Goal: Browse casually

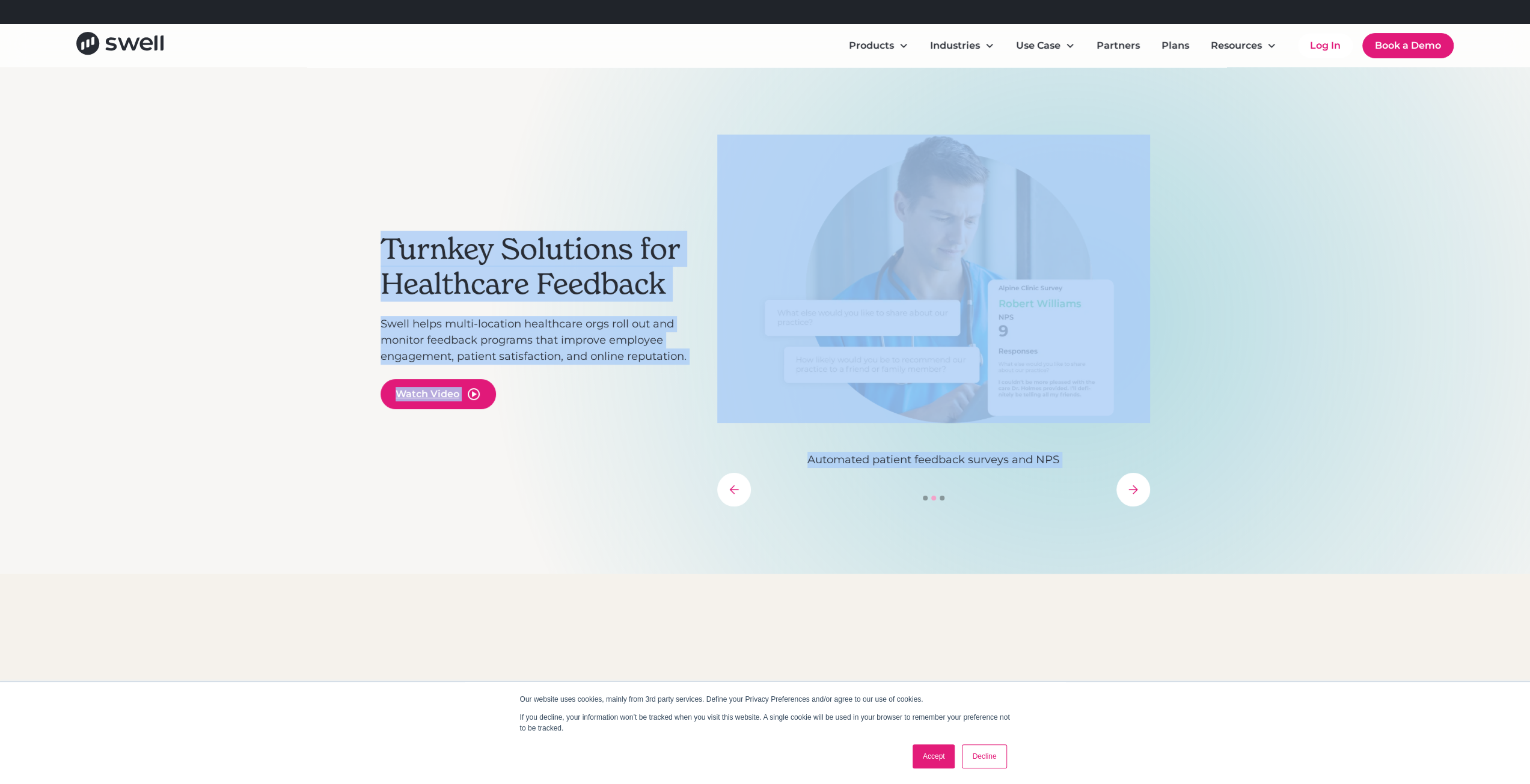
drag, startPoint x: 917, startPoint y: 547, endPoint x: 1117, endPoint y: 630, distance: 216.5
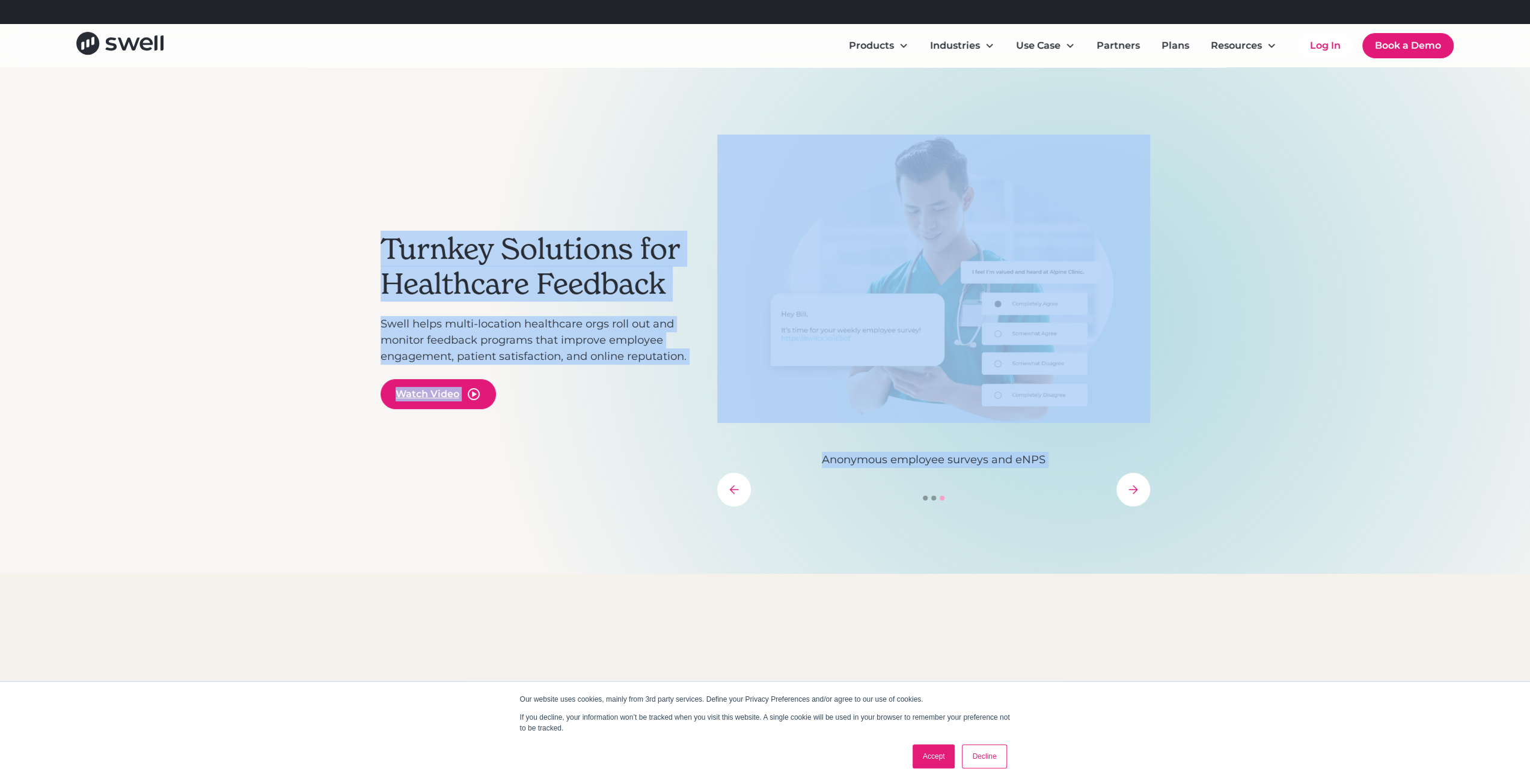
click at [452, 515] on div "Turnkey Solutions for Healthcare Feedback Swell helps multi-location healthcare…" at bounding box center [765, 320] width 769 height 506
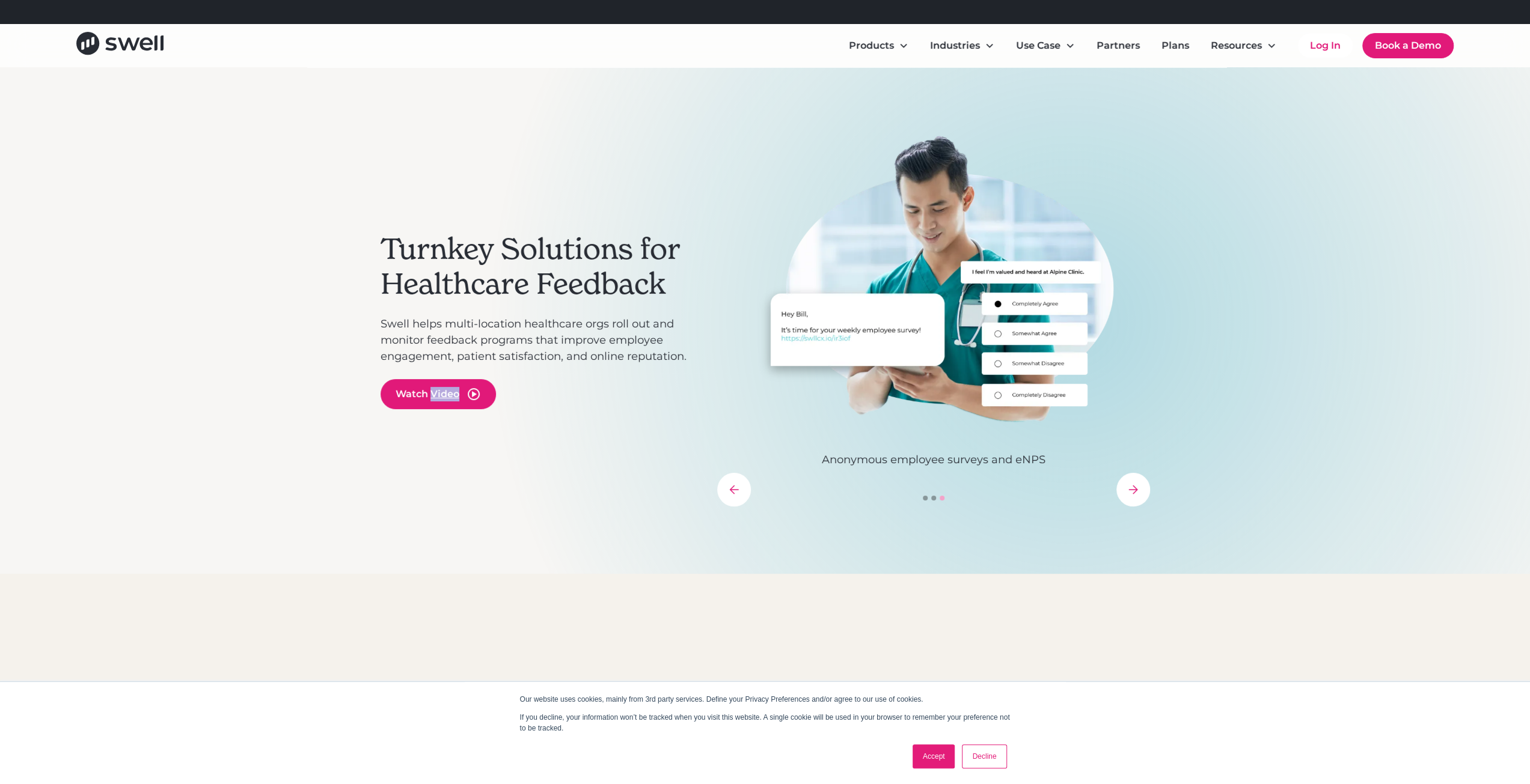
click at [452, 515] on div "Turnkey Solutions for Healthcare Feedback Swell helps multi-location healthcare…" at bounding box center [765, 320] width 769 height 506
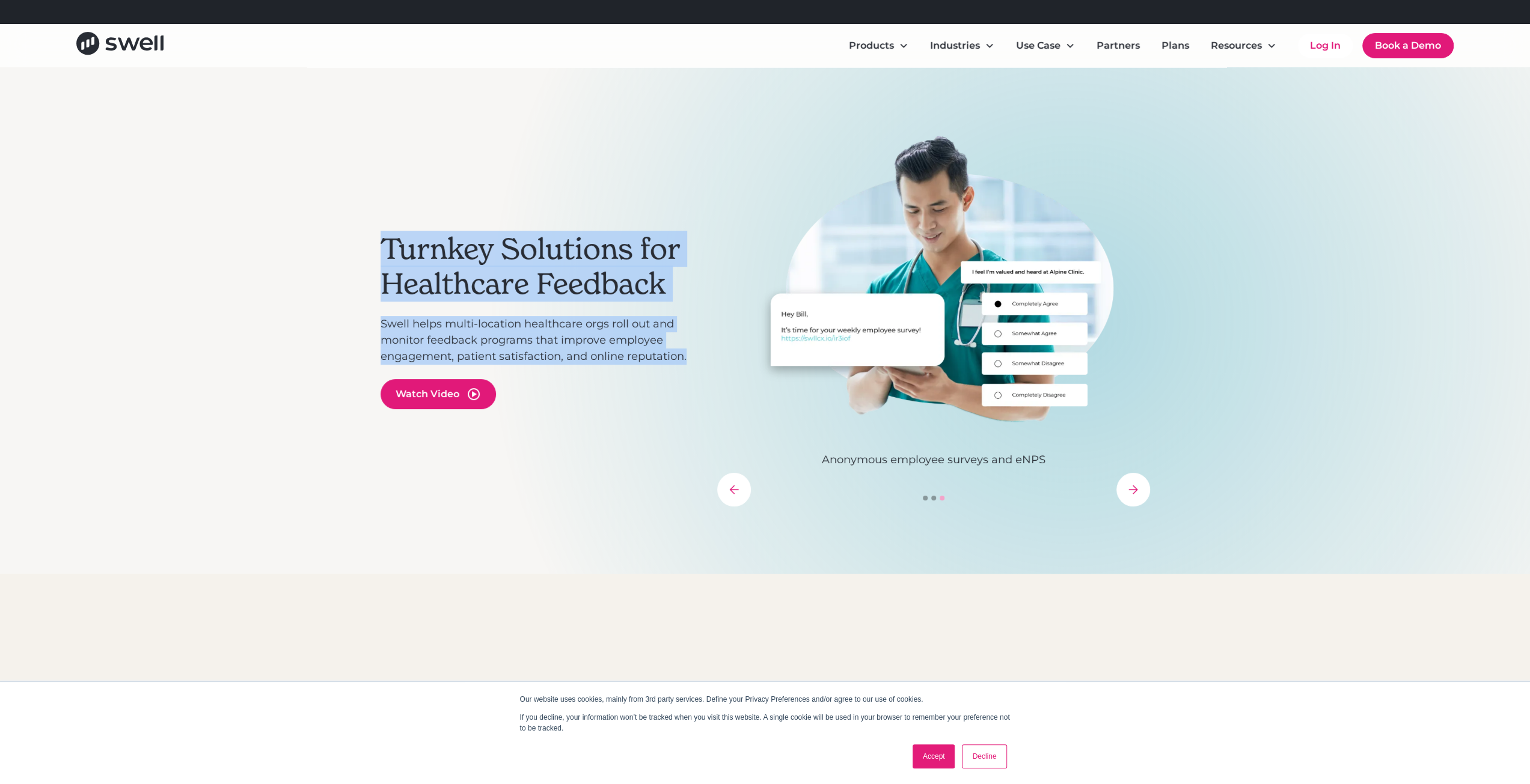
drag, startPoint x: 709, startPoint y: 365, endPoint x: 314, endPoint y: 249, distance: 411.7
click at [315, 249] on div "Turnkey Solutions for Healthcare Feedback Swell helps multi-location healthcare…" at bounding box center [765, 320] width 1530 height 506
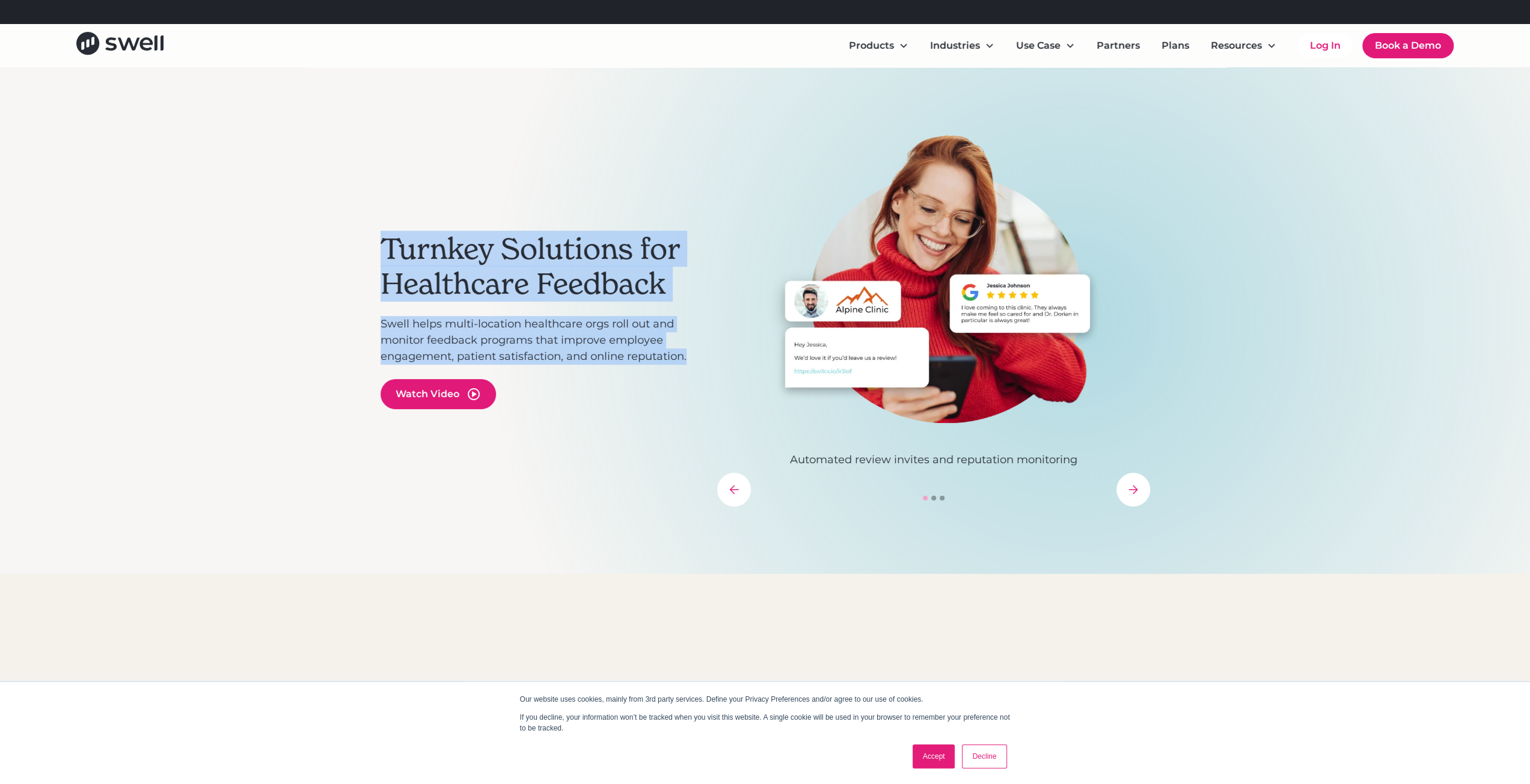
click at [314, 249] on div "Turnkey Solutions for Healthcare Feedback Swell helps multi-location healthcare…" at bounding box center [765, 320] width 1530 height 506
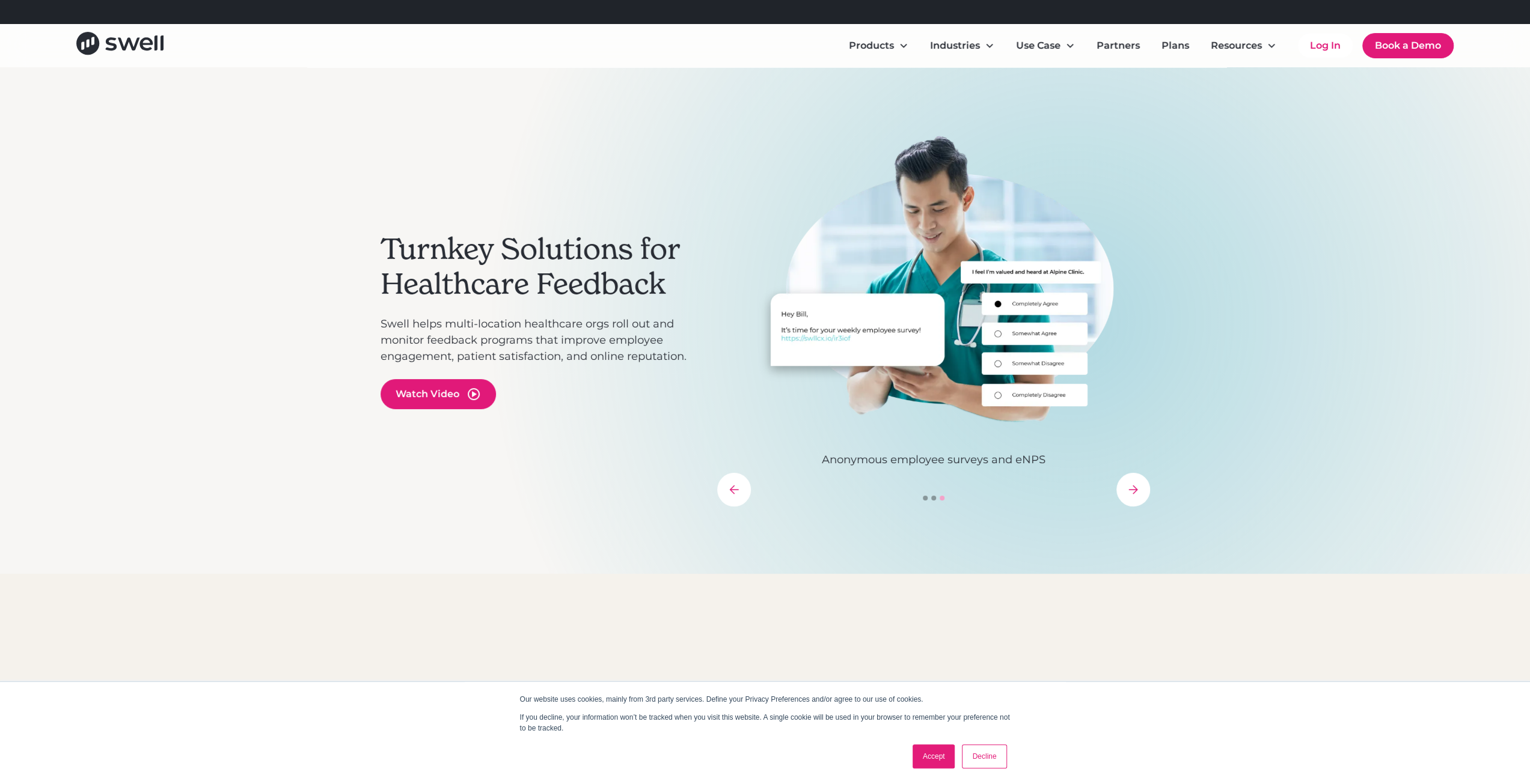
click at [1247, 479] on div "Turnkey Solutions for Healthcare Feedback Swell helps multi-location healthcare…" at bounding box center [765, 320] width 1530 height 506
